Goal: Information Seeking & Learning: Learn about a topic

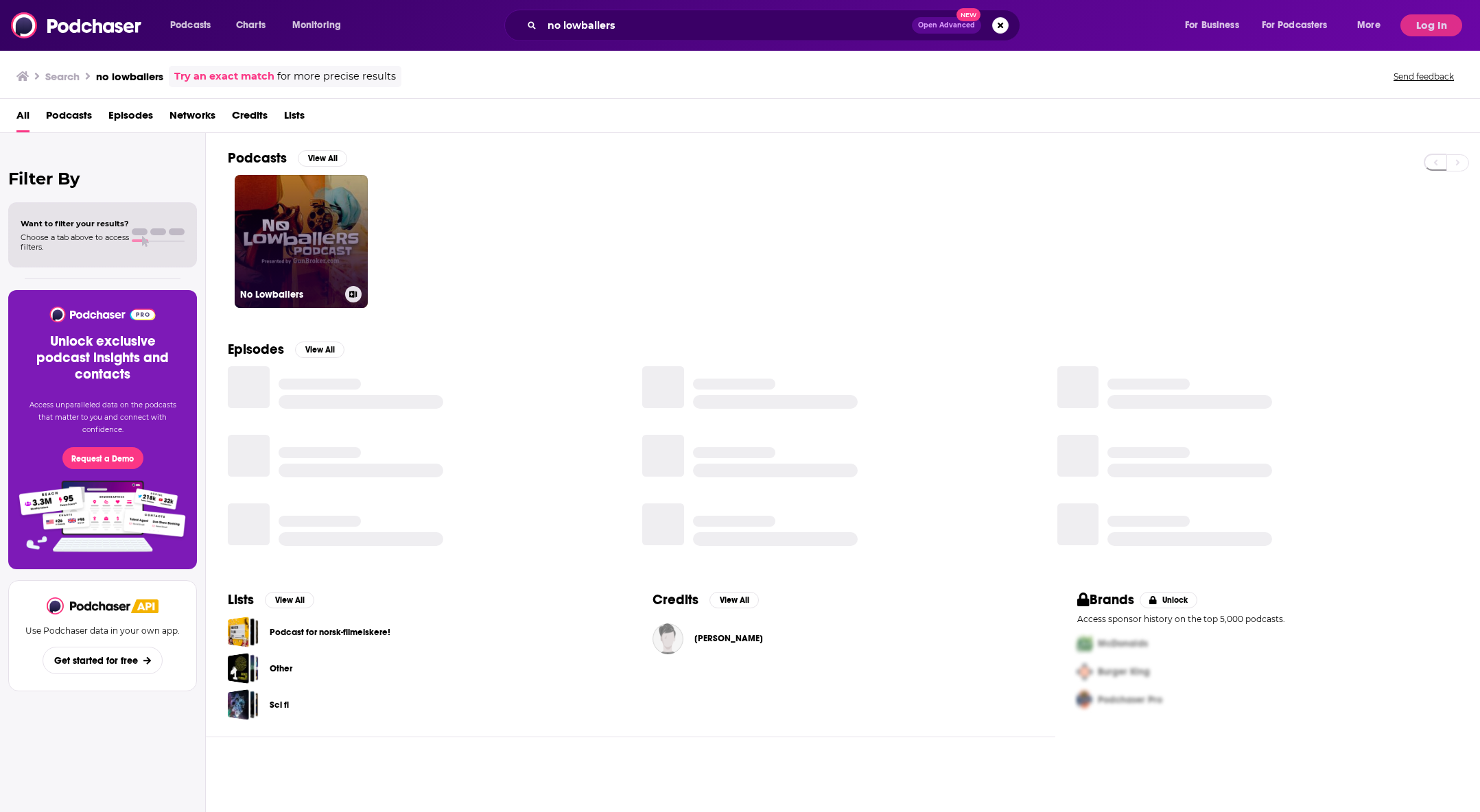
click at [326, 232] on link "No Lowballers" at bounding box center [301, 241] width 133 height 133
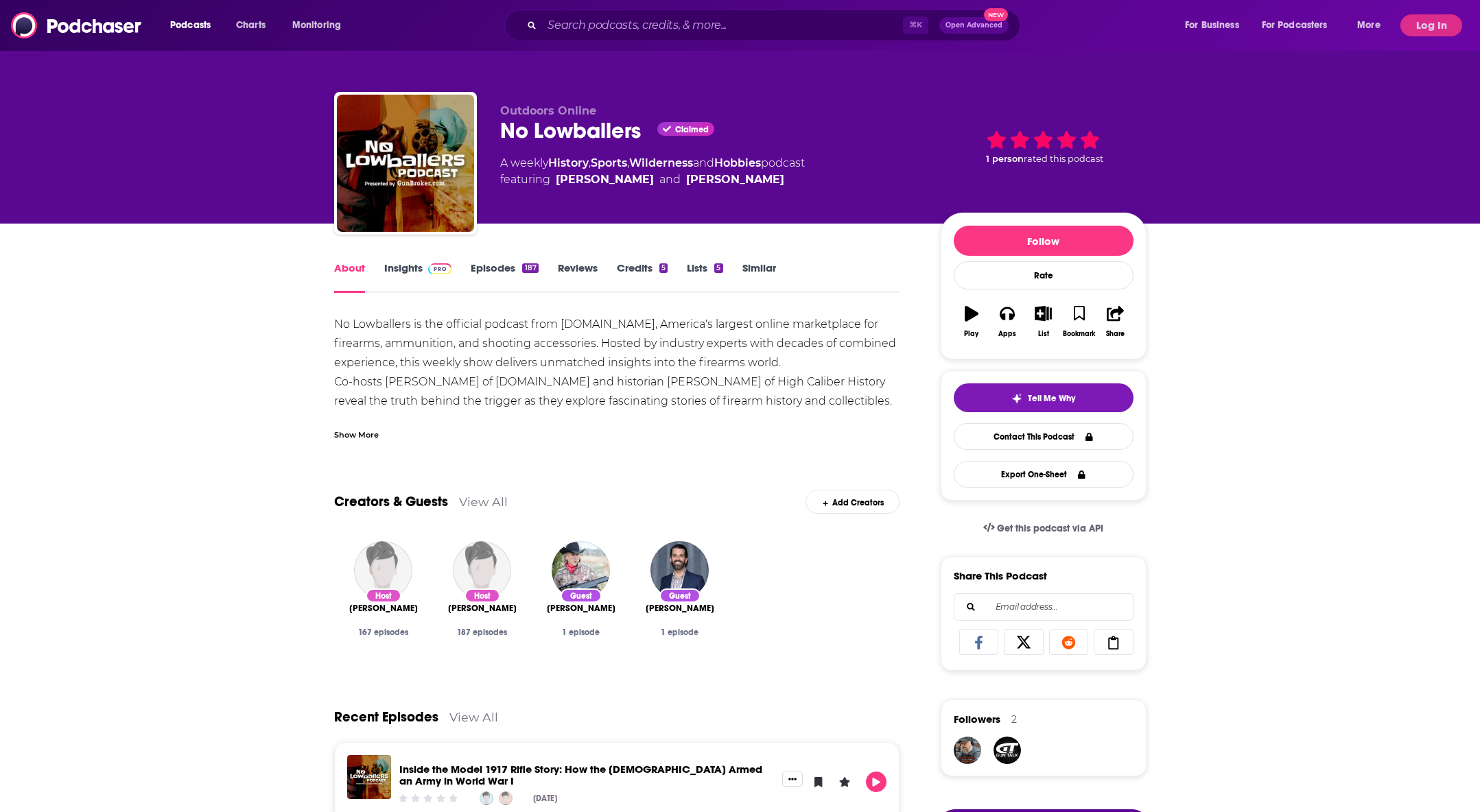
click at [413, 265] on link "Insights" at bounding box center [418, 277] width 68 height 32
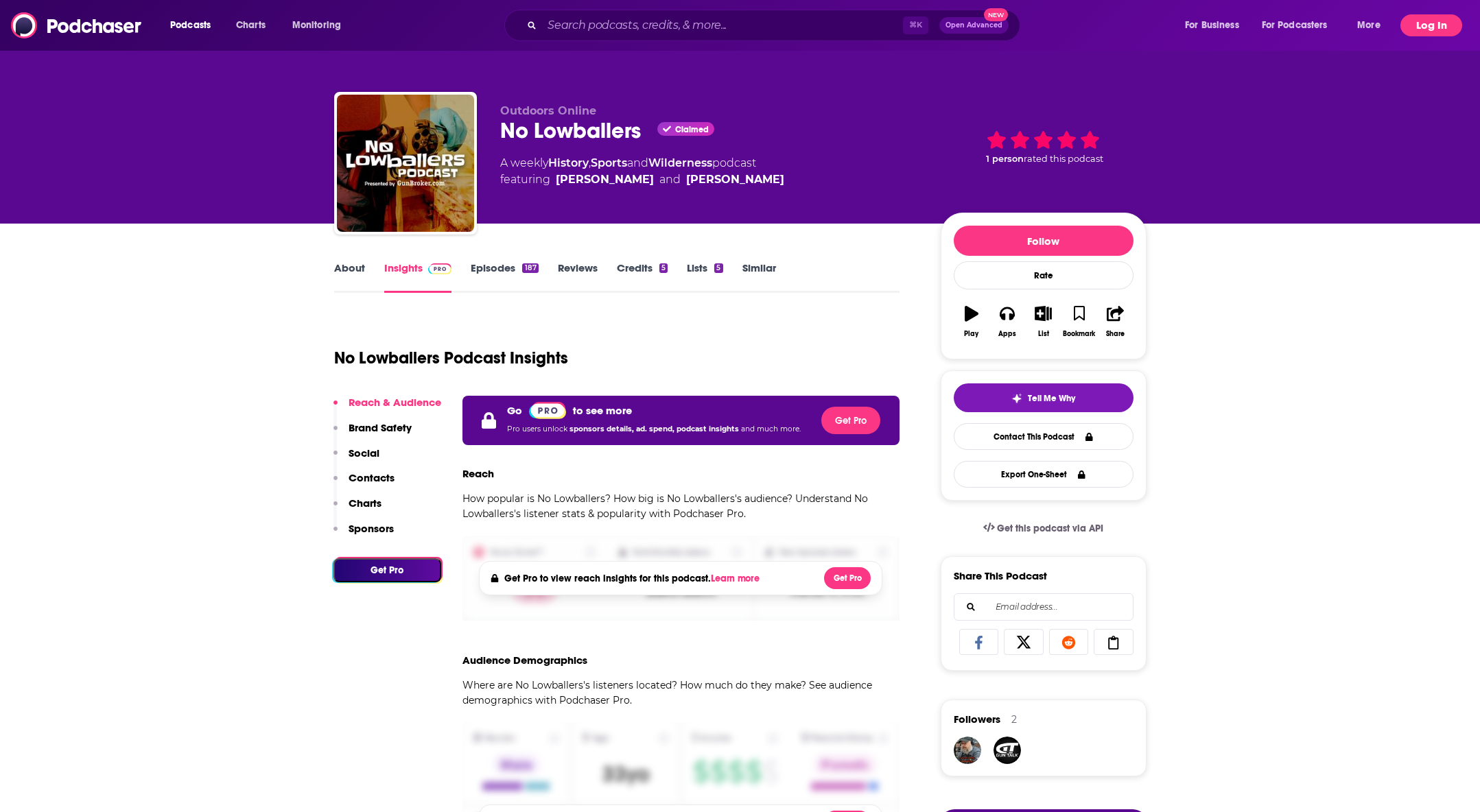
click at [1422, 28] on button "Log In" at bounding box center [1431, 25] width 62 height 22
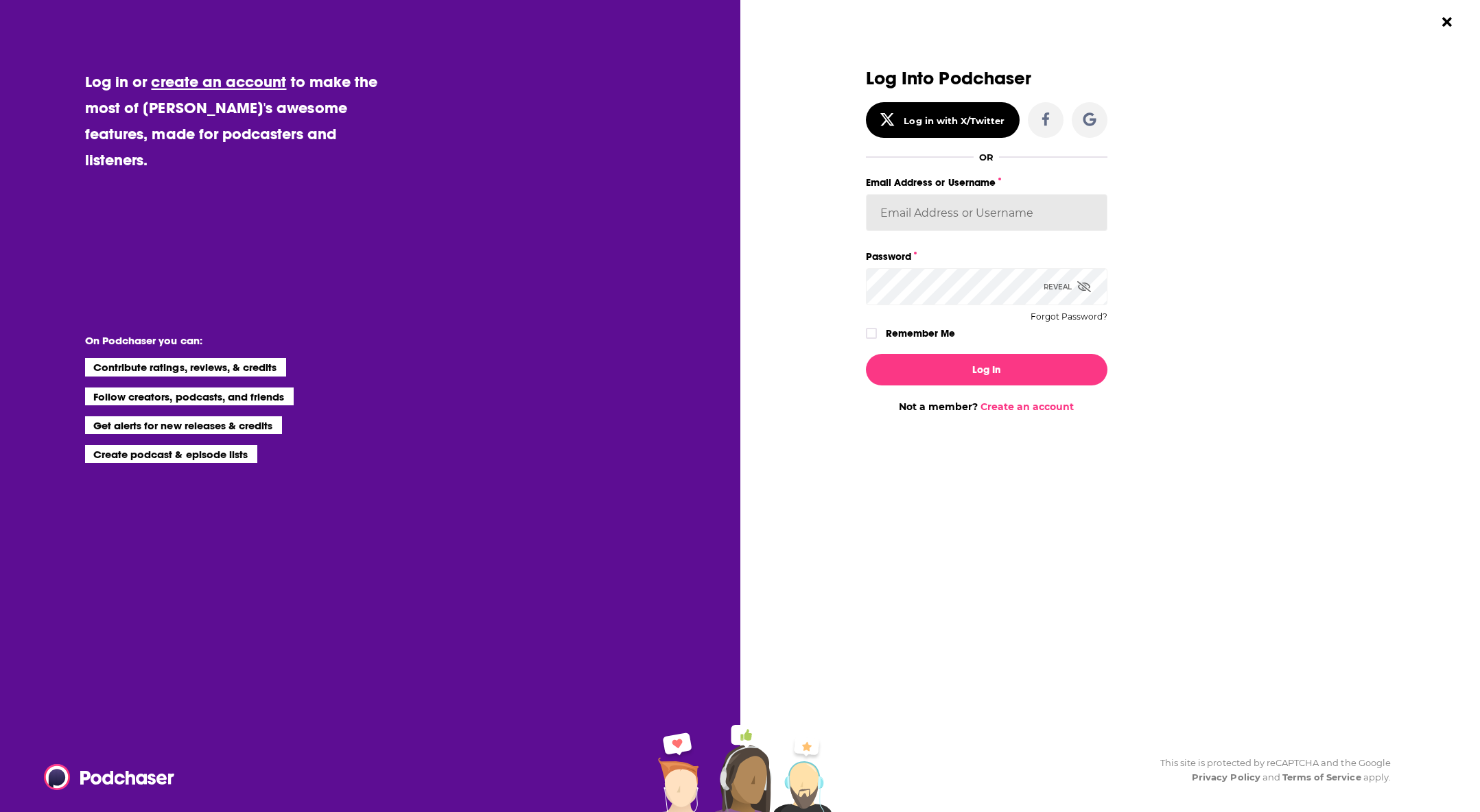
click at [1009, 218] on input "Email Address or Username" at bounding box center [987, 213] width 241 height 37
type input "[PERSON_NAME][EMAIL_ADDRESS][PERSON_NAME][DOMAIN_NAME]"
click at [1059, 360] on button "Log In" at bounding box center [987, 369] width 241 height 32
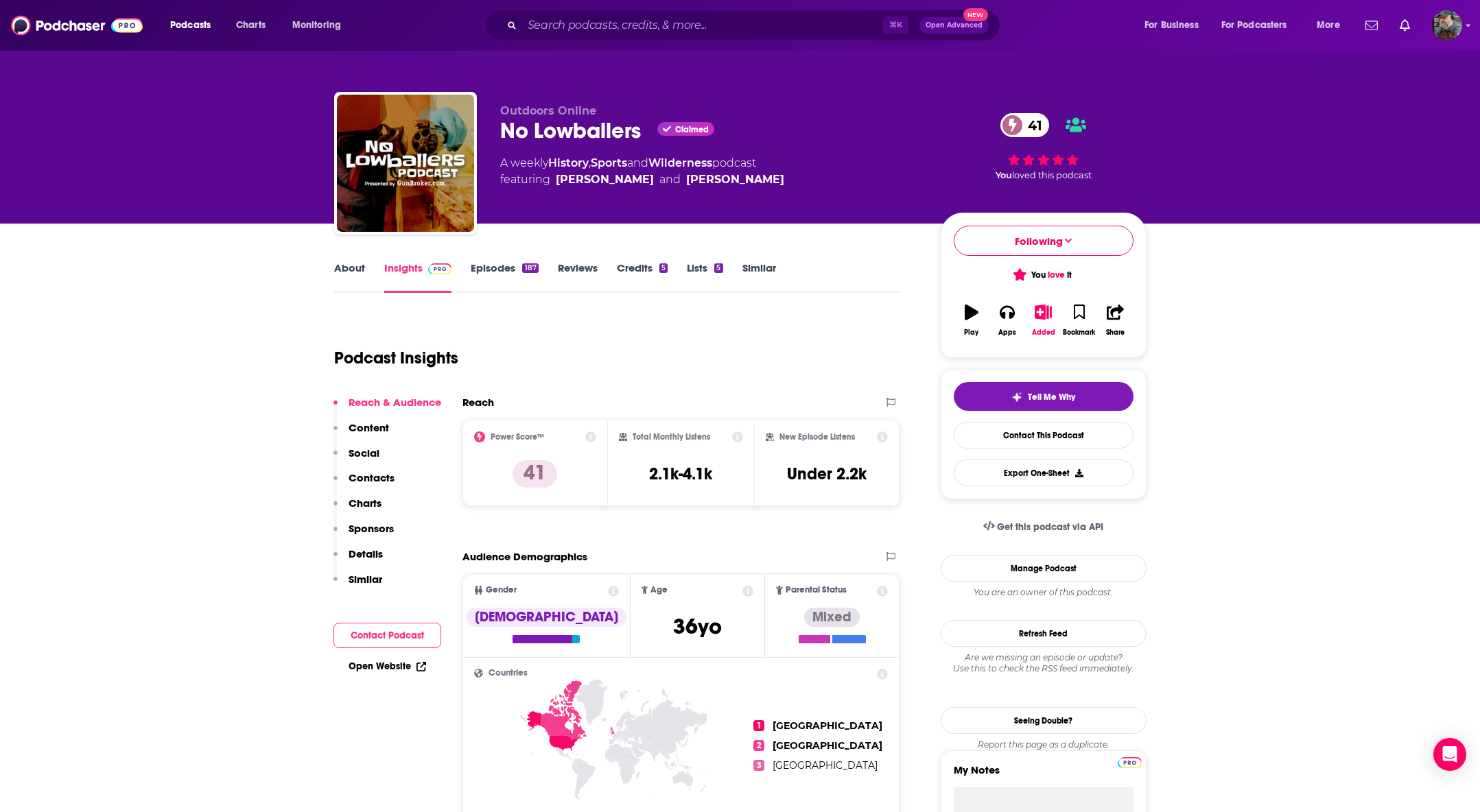
click at [477, 270] on link "Episodes 187" at bounding box center [504, 277] width 67 height 32
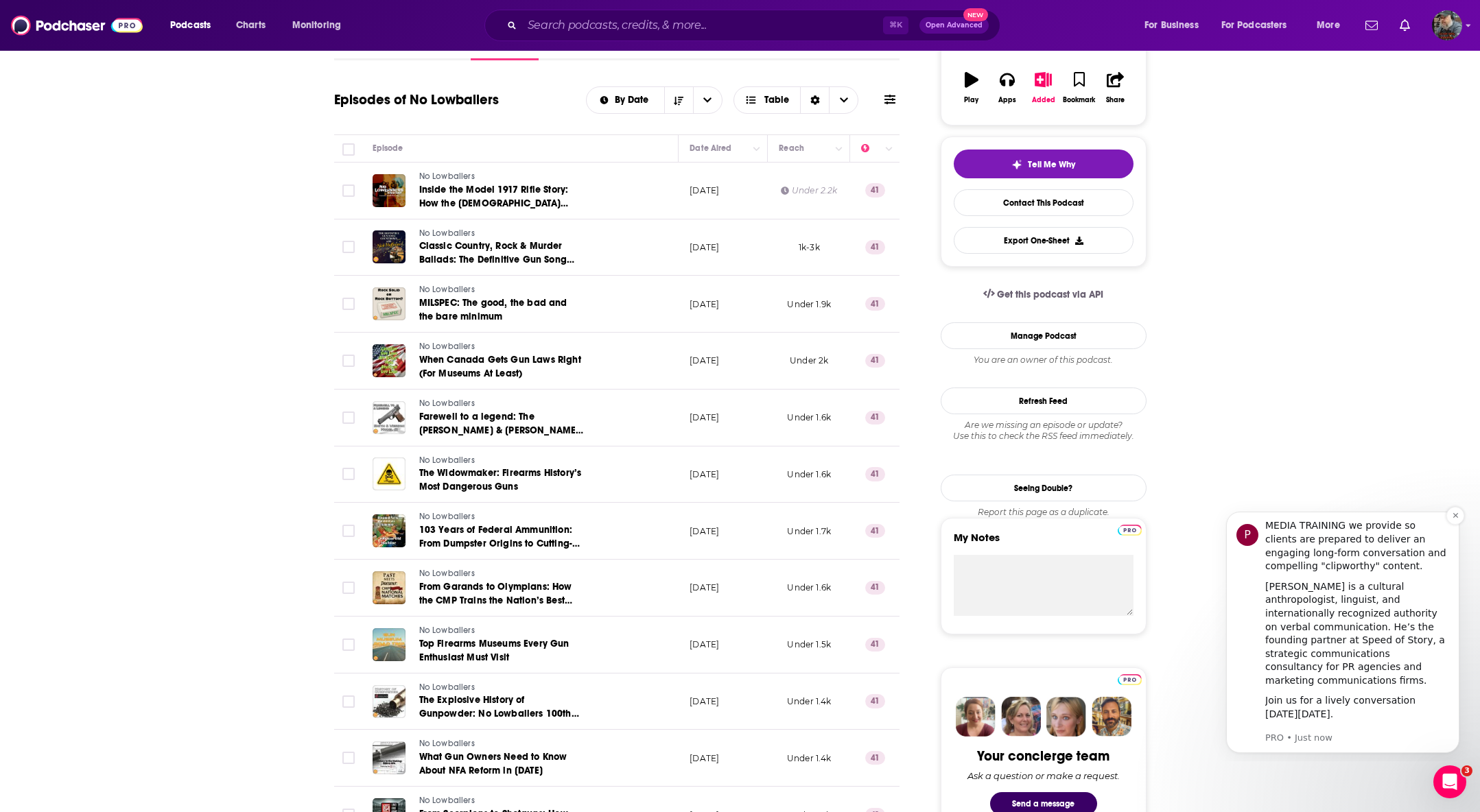
scroll to position [273, 0]
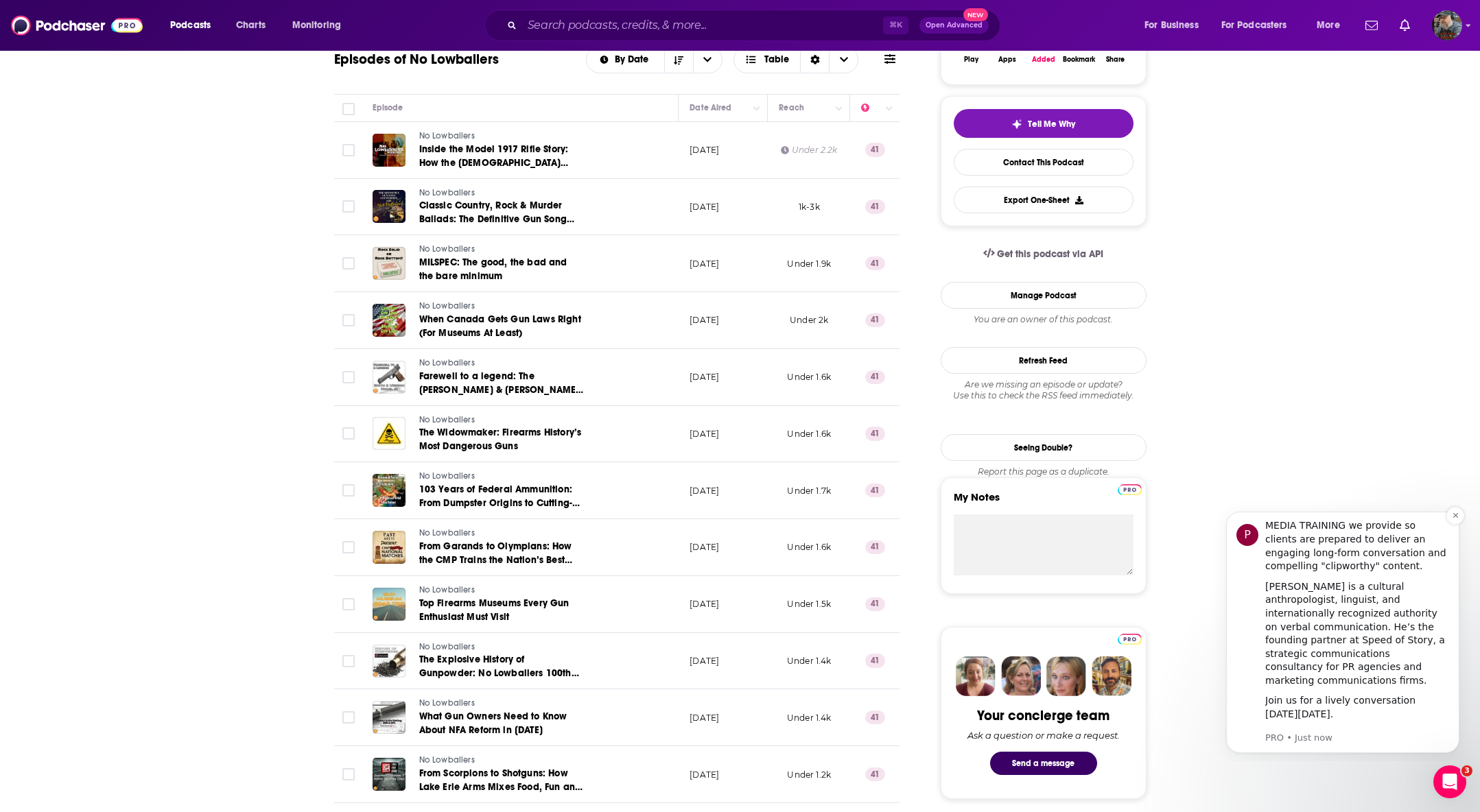
click at [1387, 727] on span "Register Here (It's Free!)" at bounding box center [1357, 733] width 135 height 13
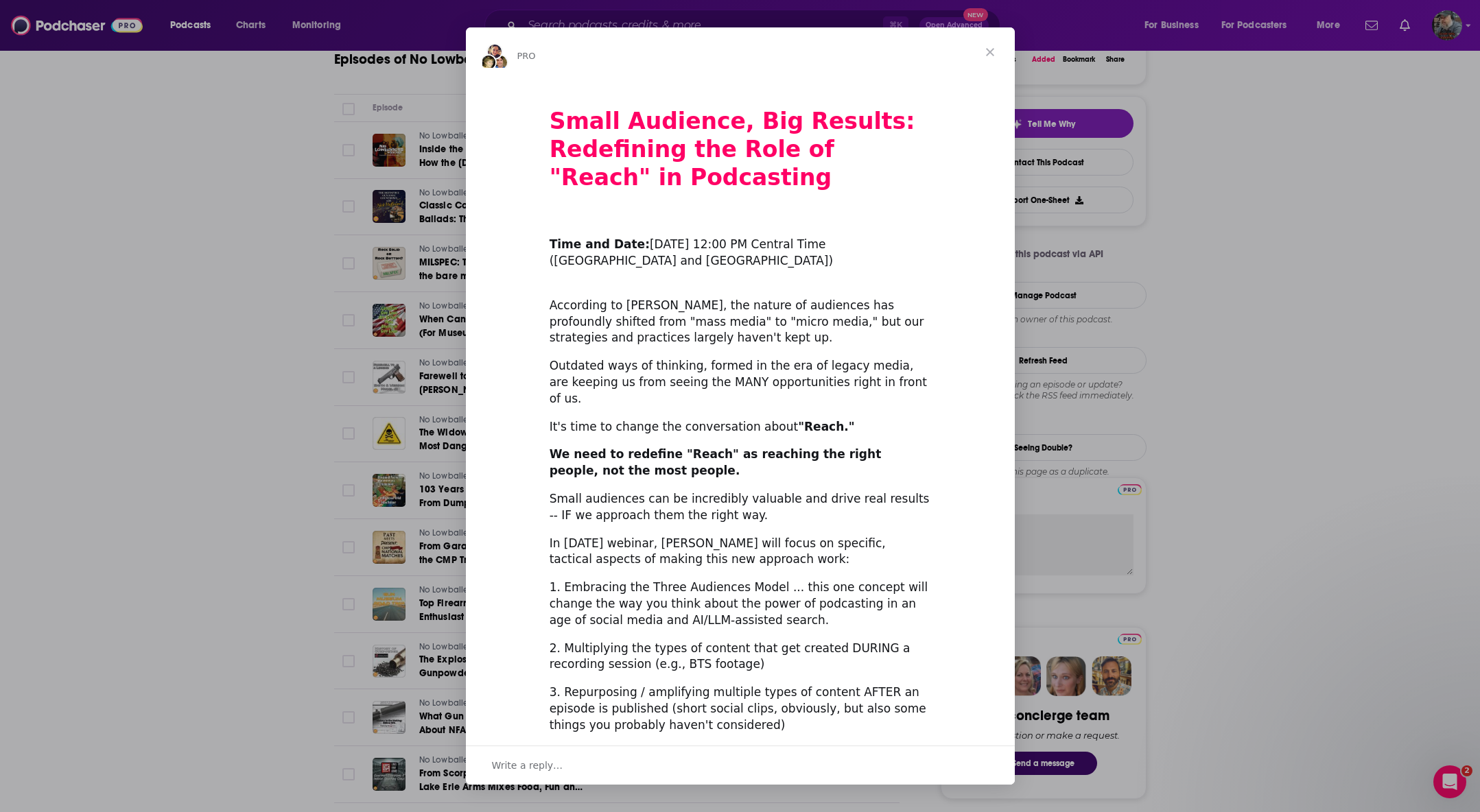
scroll to position [193, 0]
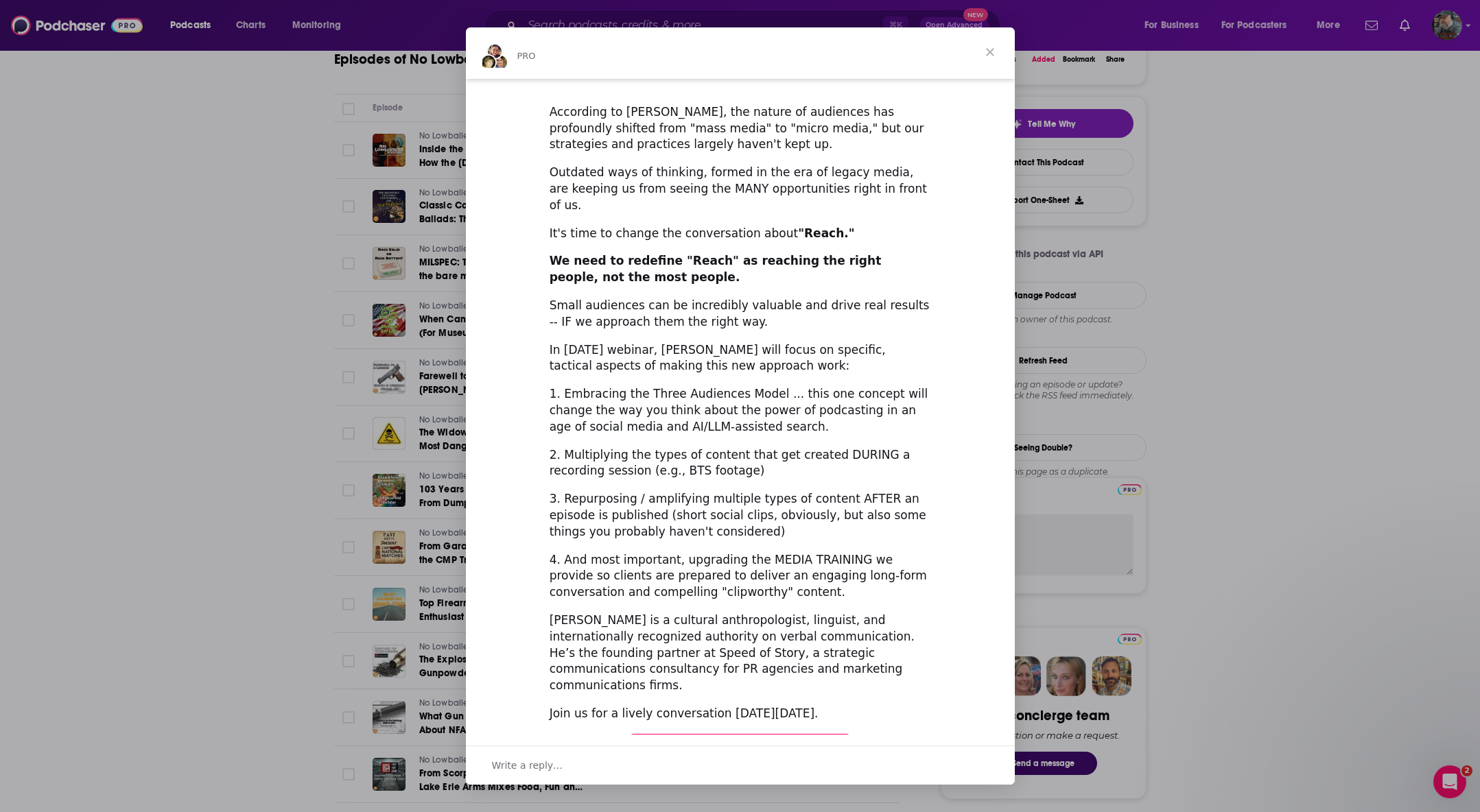
click at [797, 740] on span "Register Here (It's Free!)" at bounding box center [740, 747] width 164 height 14
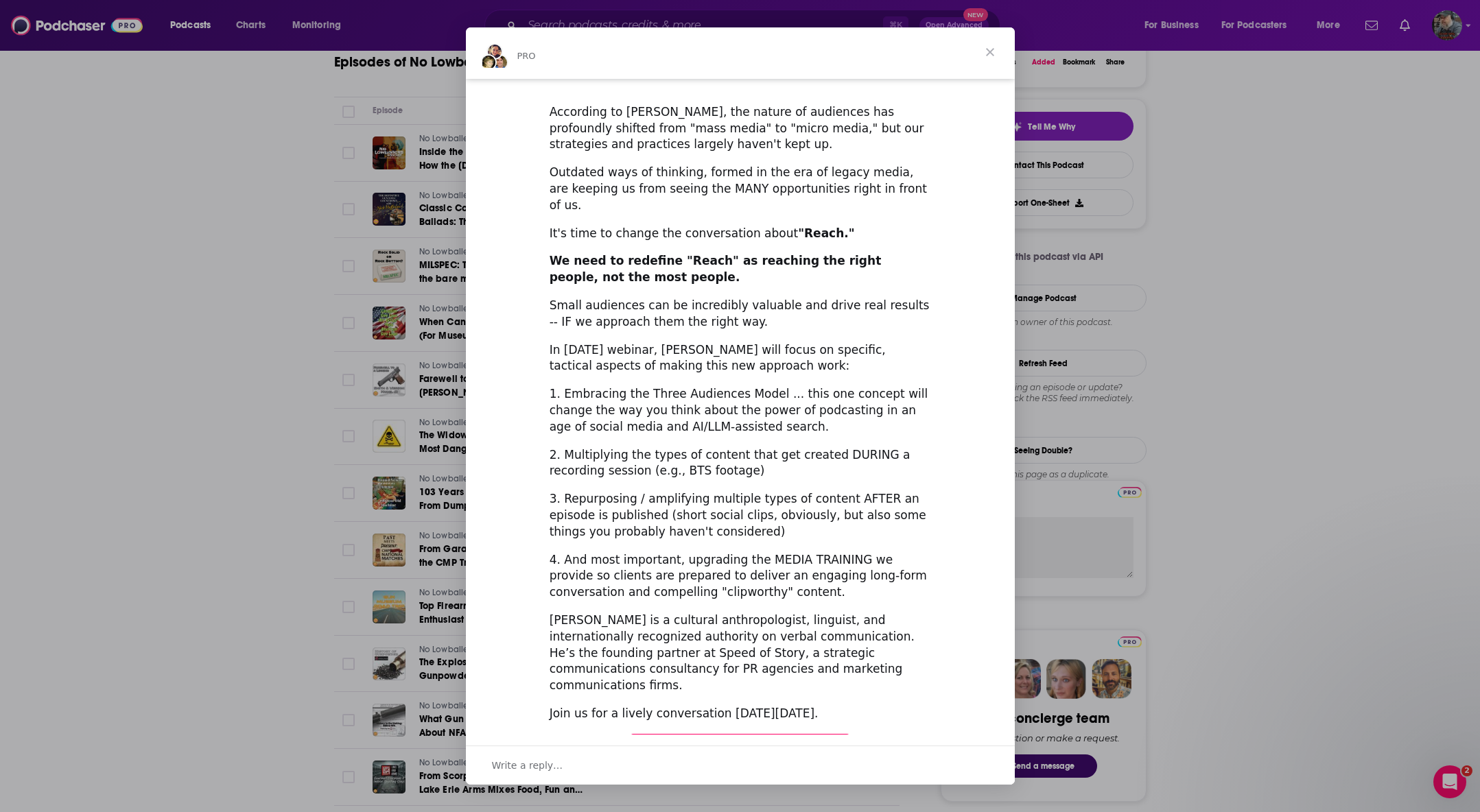
click at [987, 54] on span "Close" at bounding box center [989, 51] width 49 height 49
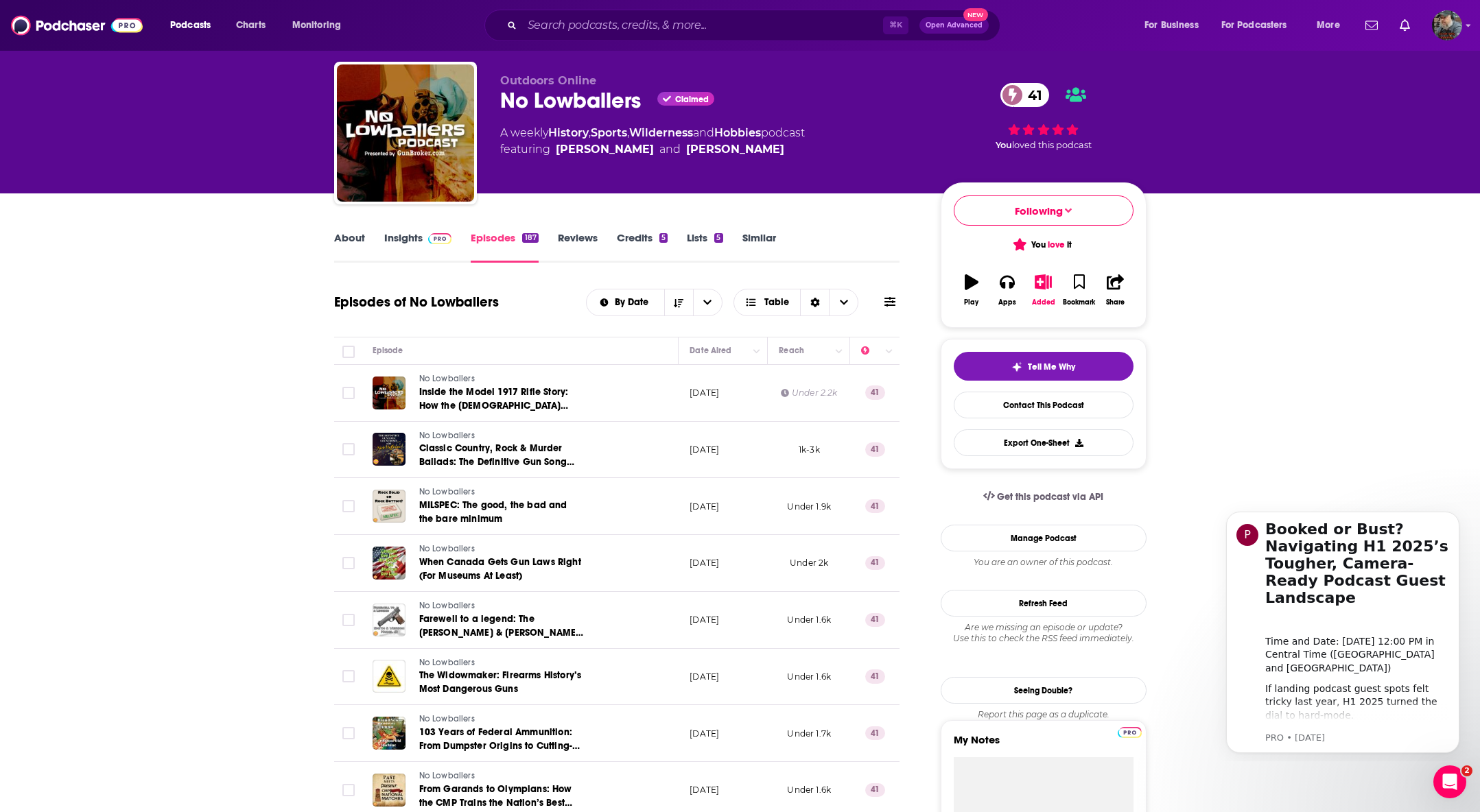
scroll to position [0, 0]
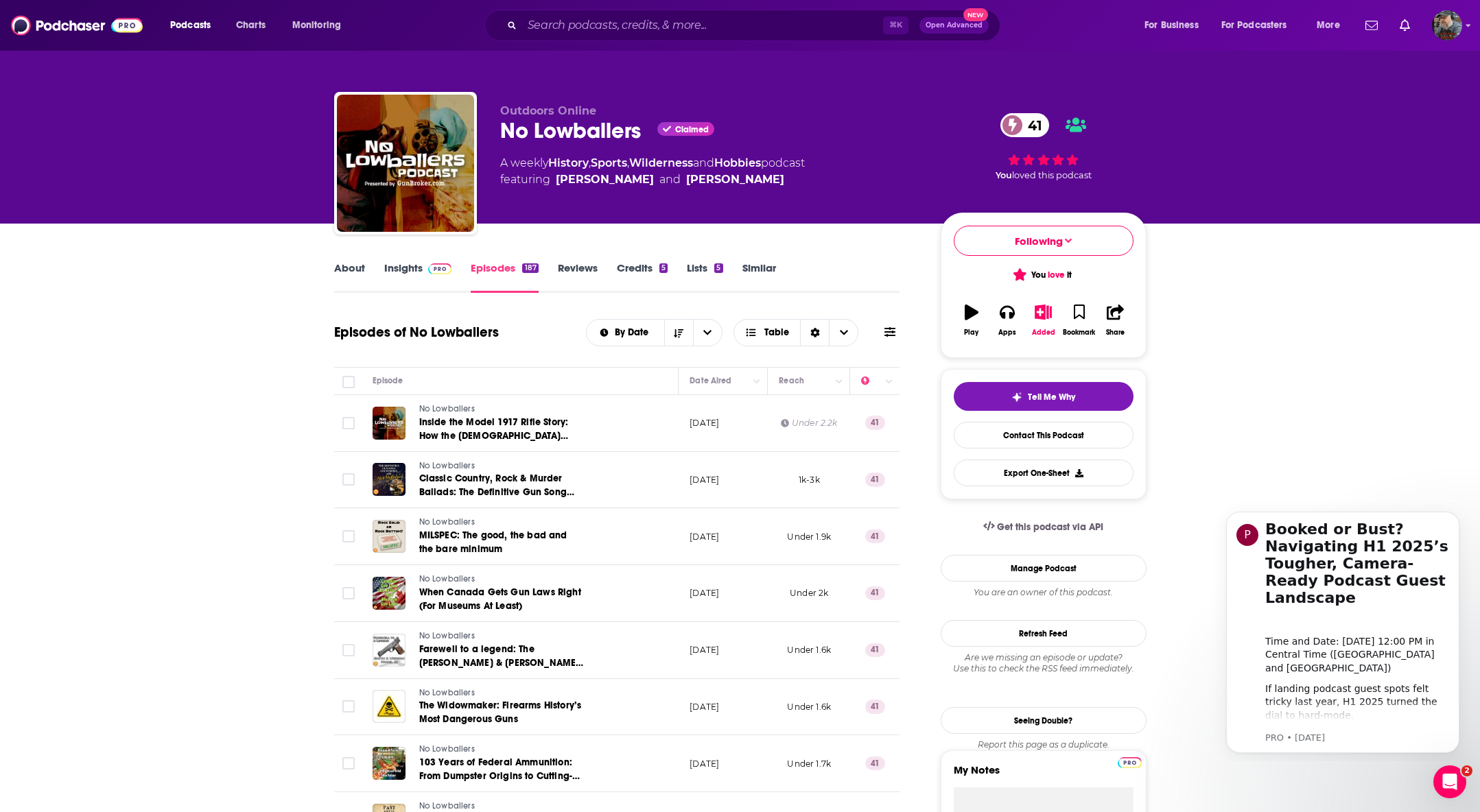
click at [407, 272] on link "Insights" at bounding box center [418, 277] width 68 height 32
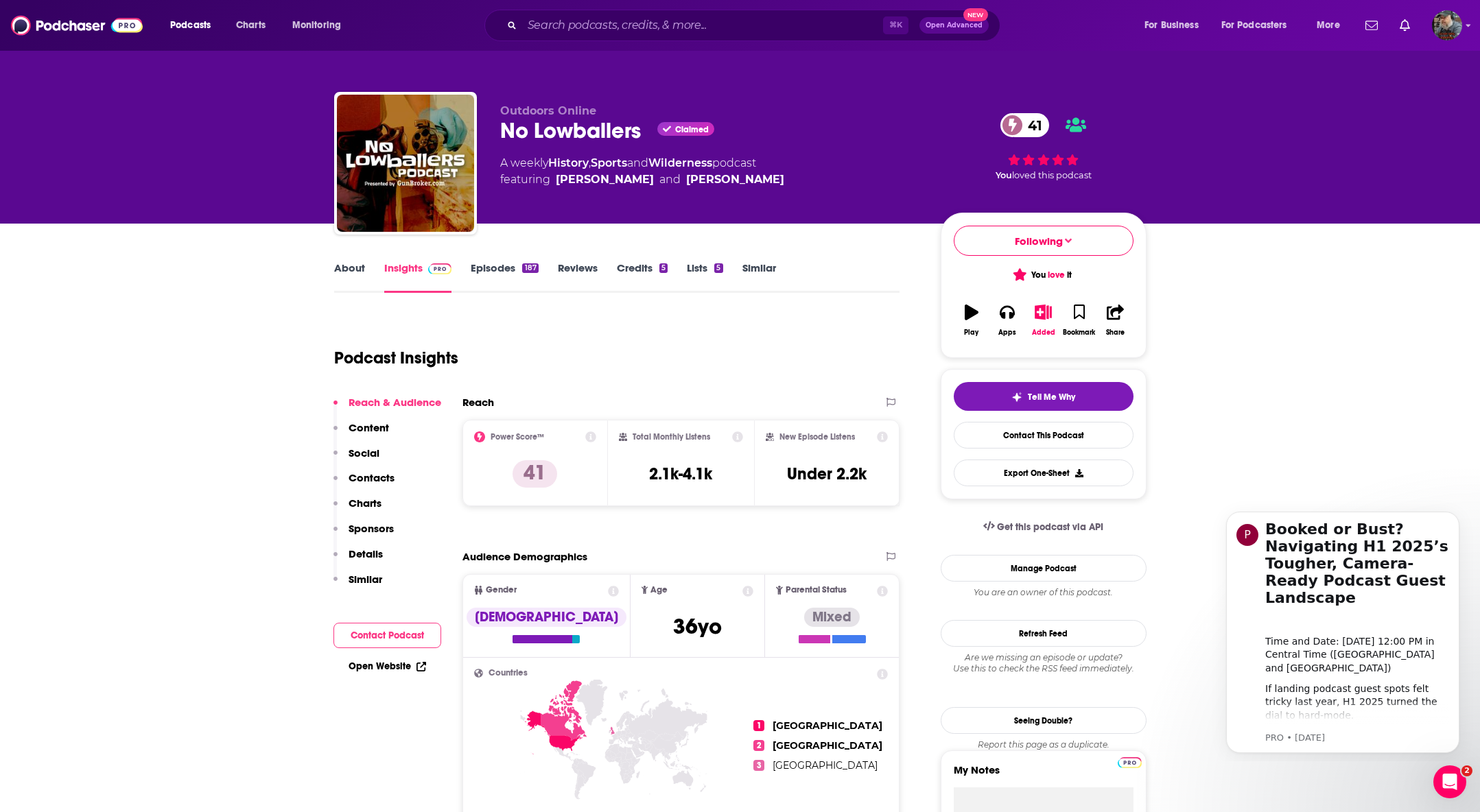
click at [696, 271] on link "Lists 5" at bounding box center [705, 277] width 36 height 32
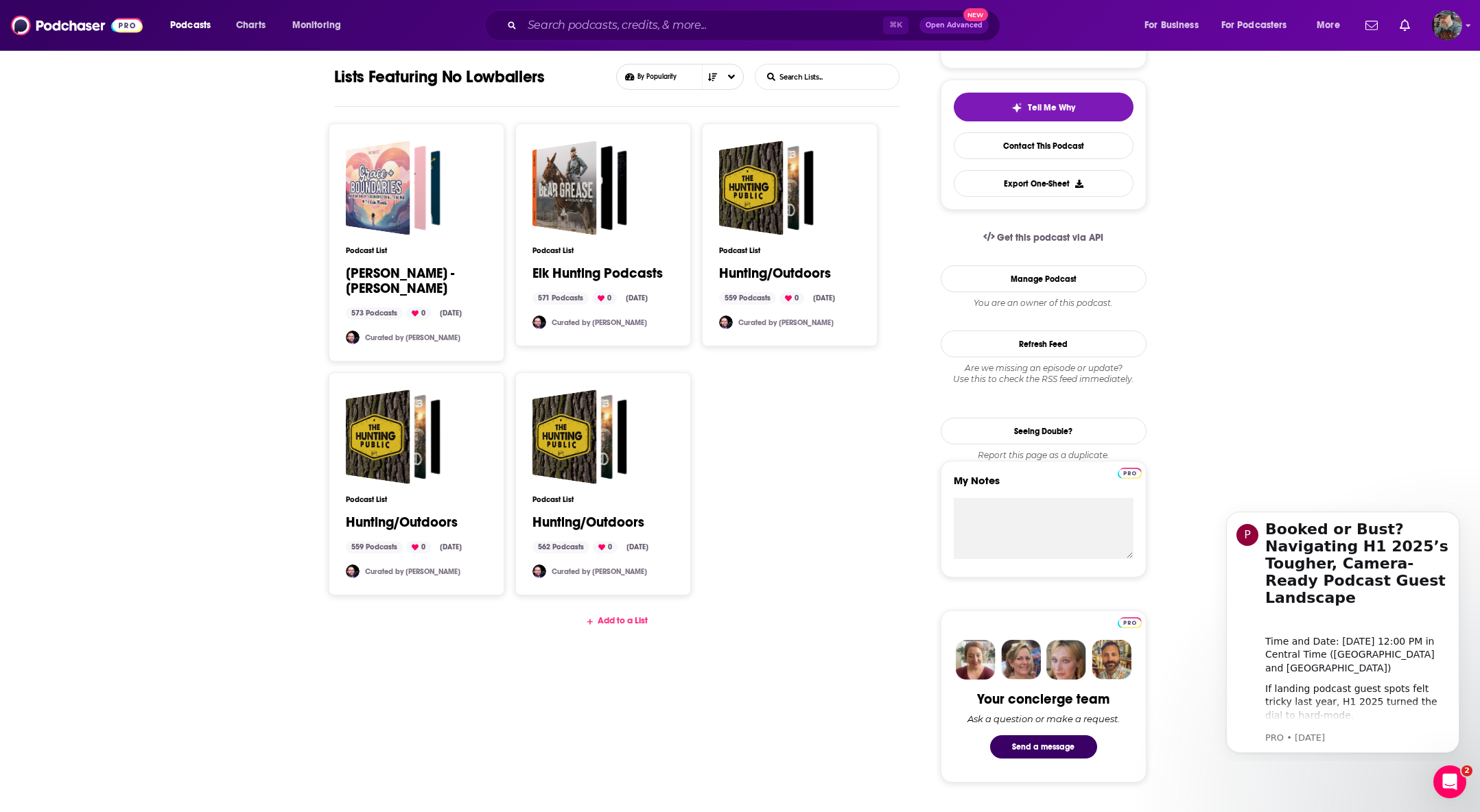
scroll to position [290, 0]
